Goal: Task Accomplishment & Management: Use online tool/utility

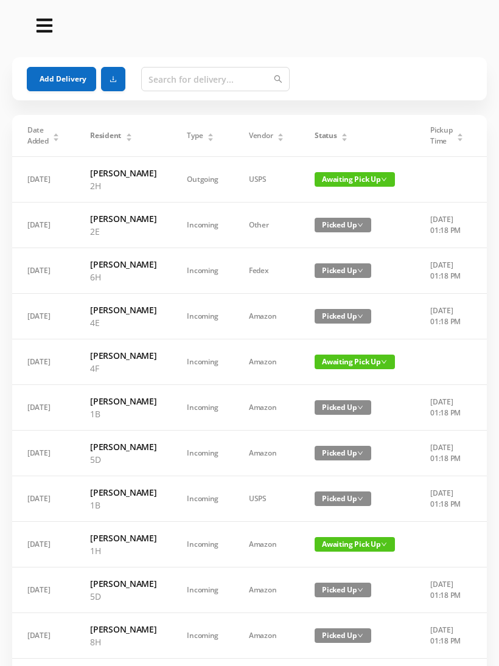
click at [346, 134] on icon "icon: caret-up" at bounding box center [344, 134] width 7 height 7
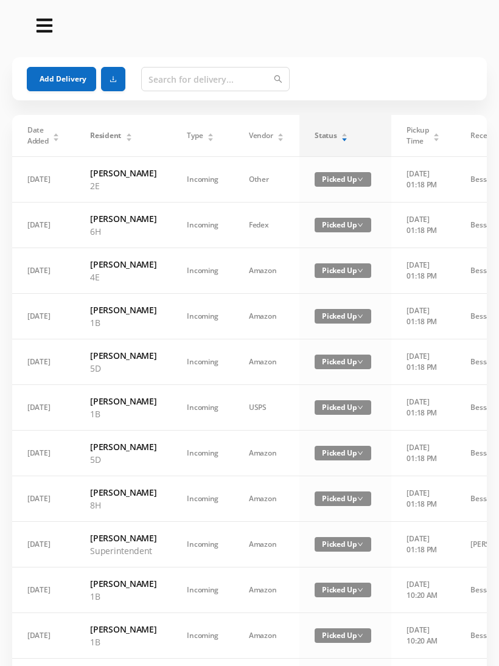
click at [347, 135] on div "Status" at bounding box center [331, 135] width 33 height 11
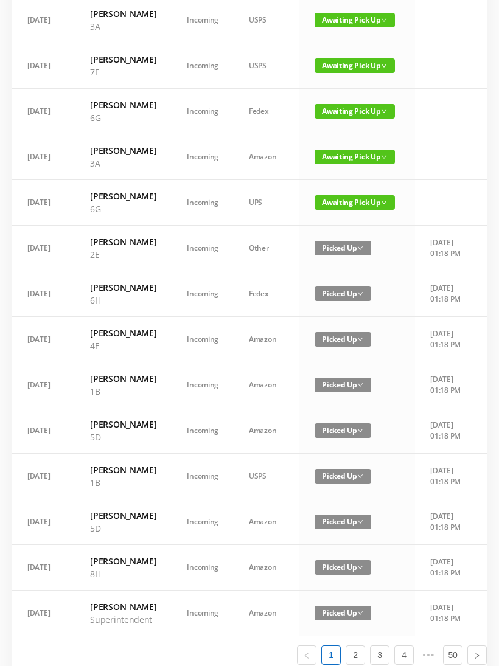
click at [359, 119] on span "Awaiting Pick Up" at bounding box center [355, 111] width 80 height 15
click at [347, 210] on link "Picked Up" at bounding box center [354, 211] width 79 height 19
click at [358, 164] on span "Awaiting Pick Up" at bounding box center [355, 157] width 80 height 15
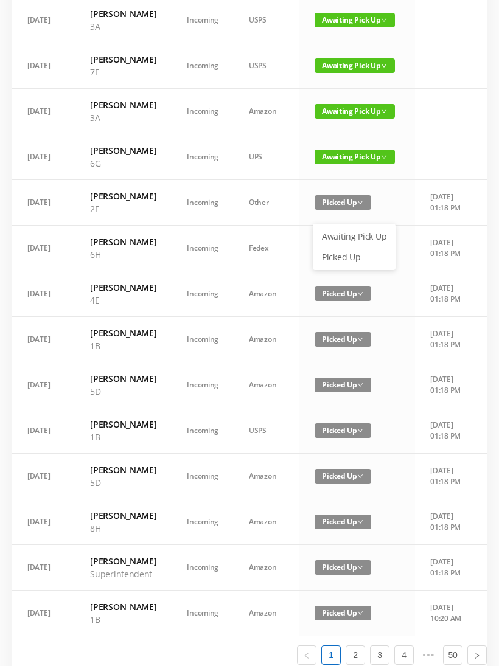
click at [354, 257] on link "Picked Up" at bounding box center [354, 257] width 79 height 19
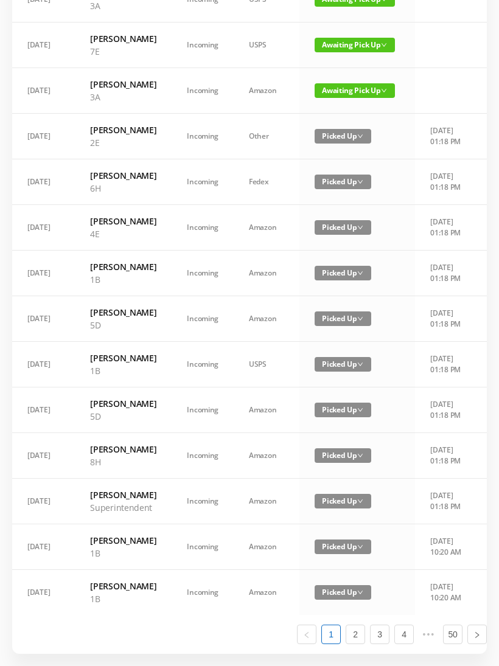
scroll to position [455, 0]
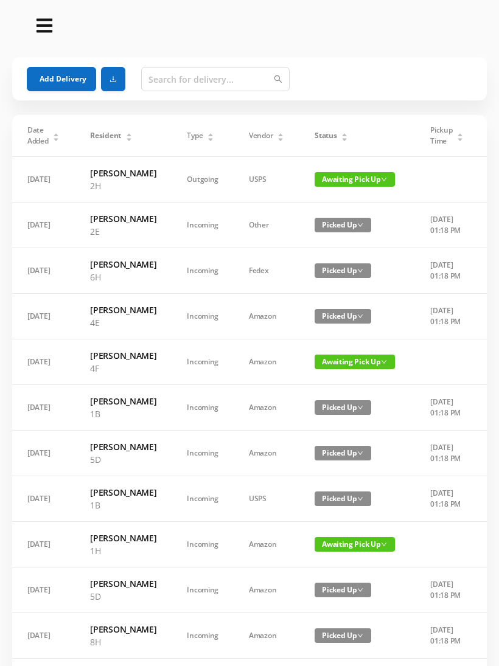
click at [339, 134] on div "Status" at bounding box center [331, 135] width 33 height 11
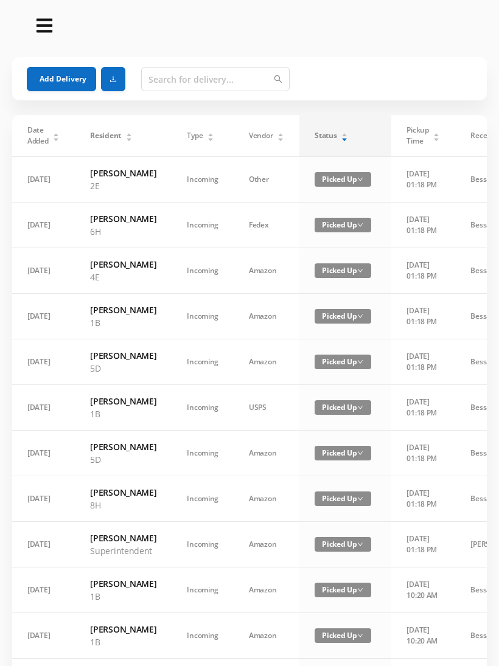
click at [348, 134] on div "Status" at bounding box center [331, 135] width 33 height 11
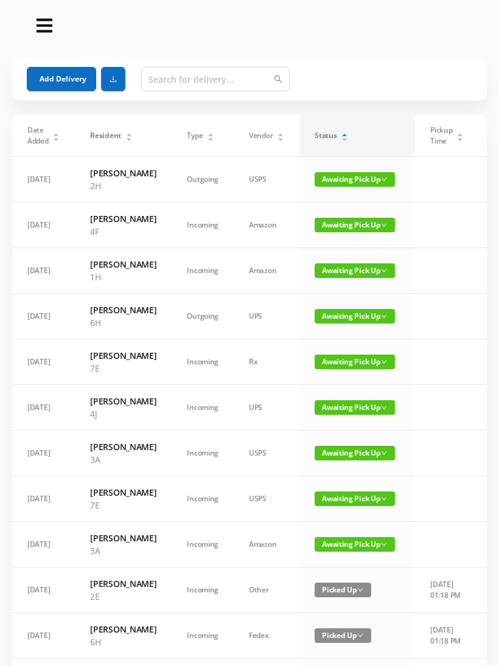
click at [80, 73] on button "Add Delivery" at bounding box center [61, 79] width 69 height 24
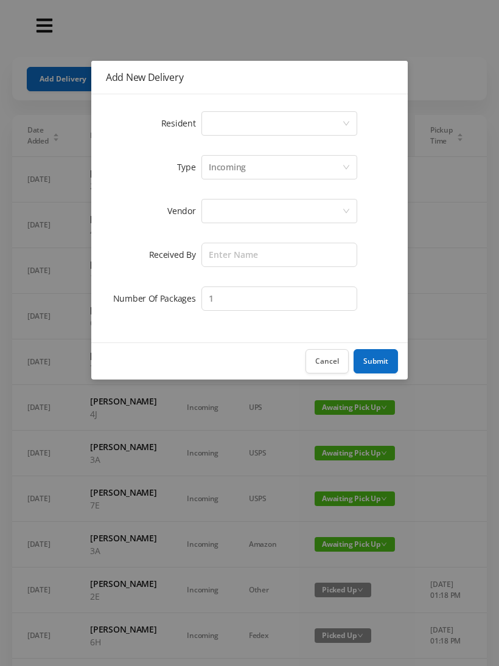
click at [345, 113] on div "Select a person" at bounding box center [279, 123] width 156 height 24
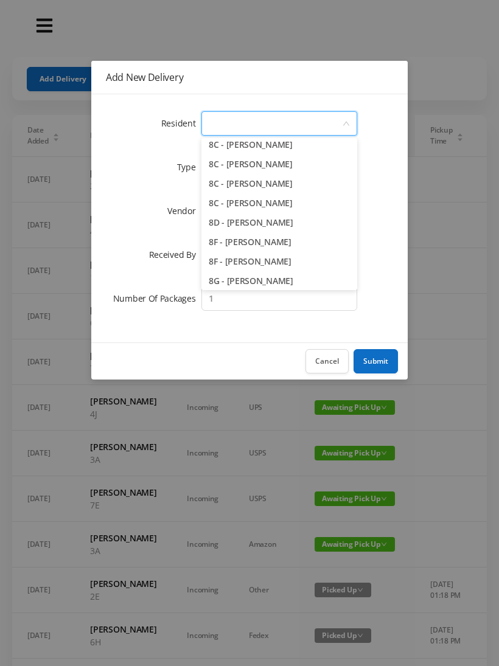
scroll to position [1641, 0]
click at [266, 158] on li "8C - Dan Elharrar" at bounding box center [279, 163] width 156 height 19
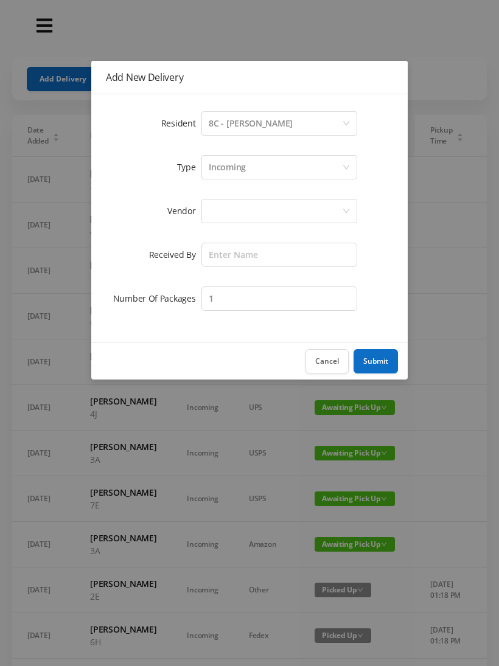
click at [318, 195] on form "Resident Select a person 8C - Dan Elharrar Type Incoming Vendor Received By Num…" at bounding box center [249, 211] width 287 height 204
click at [313, 209] on div at bounding box center [275, 211] width 133 height 23
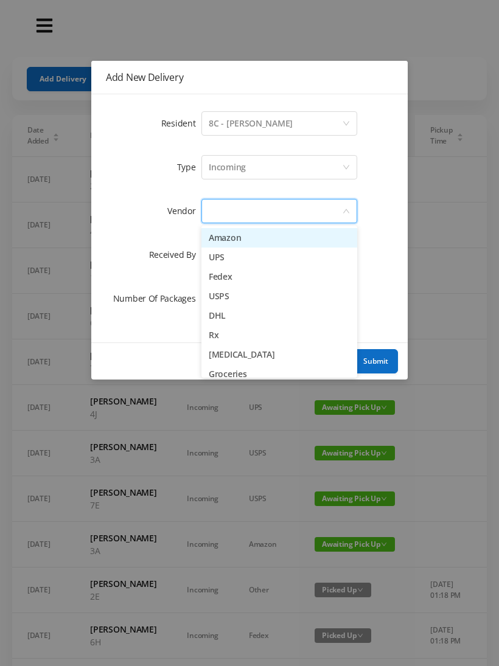
click at [250, 237] on li "Amazon" at bounding box center [279, 237] width 156 height 19
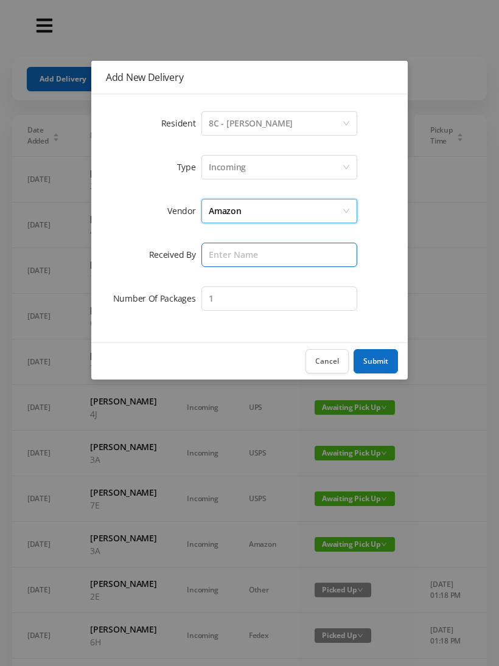
click at [285, 249] on input "text" at bounding box center [279, 255] width 156 height 24
type input "[PERSON_NAME]"
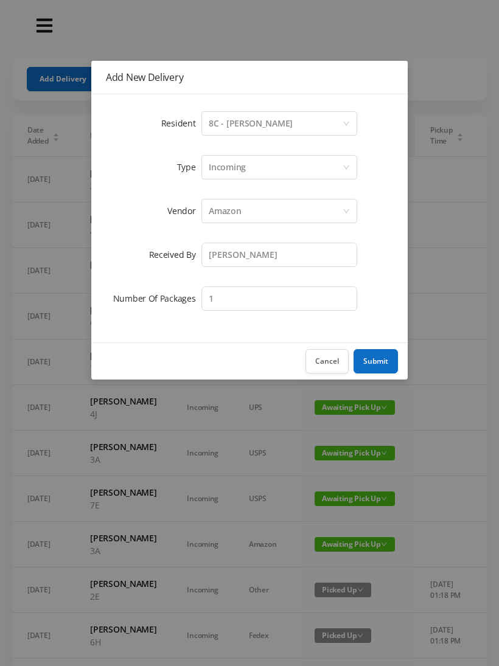
click at [377, 356] on button "Submit" at bounding box center [375, 361] width 44 height 24
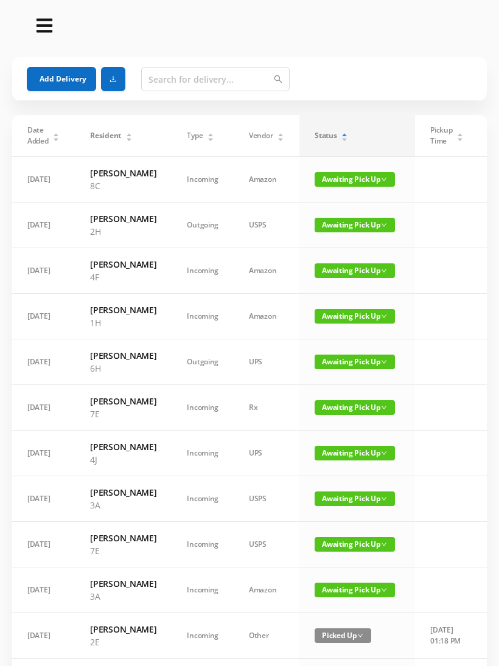
click at [363, 173] on span "Awaiting Pick Up" at bounding box center [355, 179] width 80 height 15
click at [344, 221] on link "Picked Up" at bounding box center [354, 222] width 79 height 19
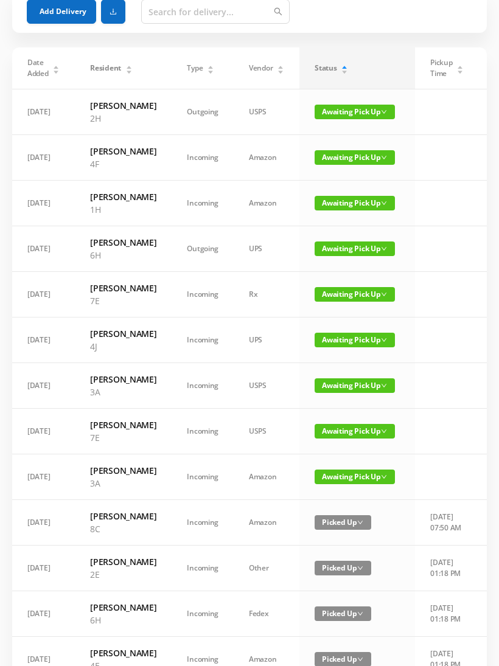
scroll to position [0, 0]
